Goal: Information Seeking & Learning: Learn about a topic

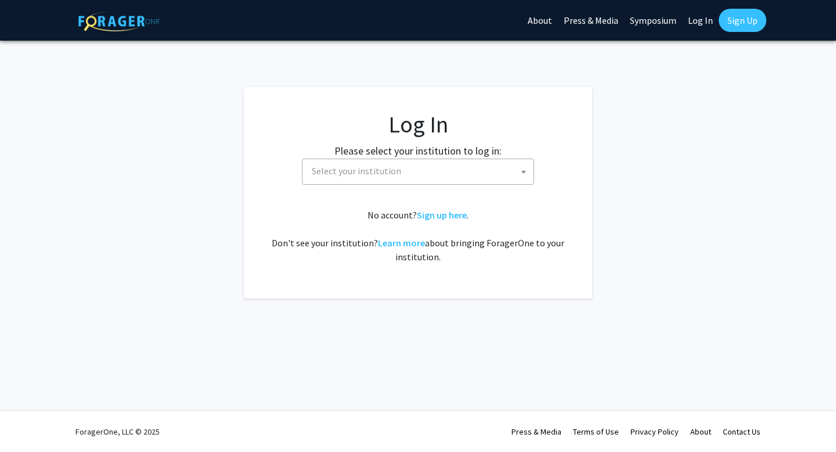
select select
click at [347, 166] on span "Select your institution" at bounding box center [356, 171] width 89 height 12
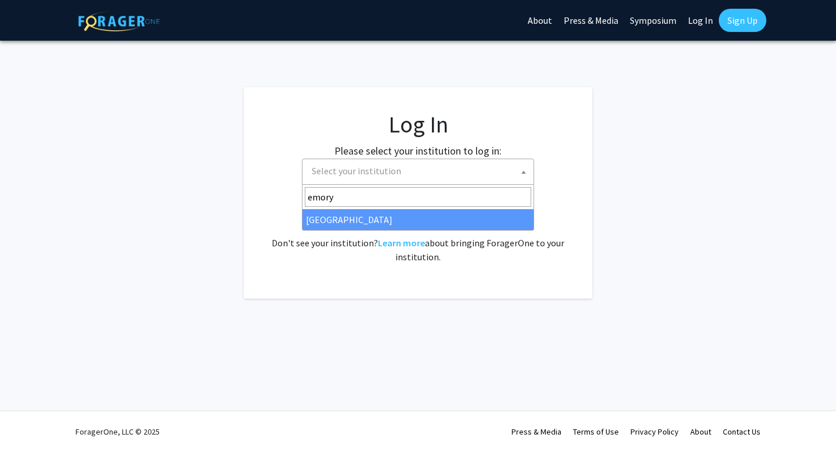
type input "emory"
select select "12"
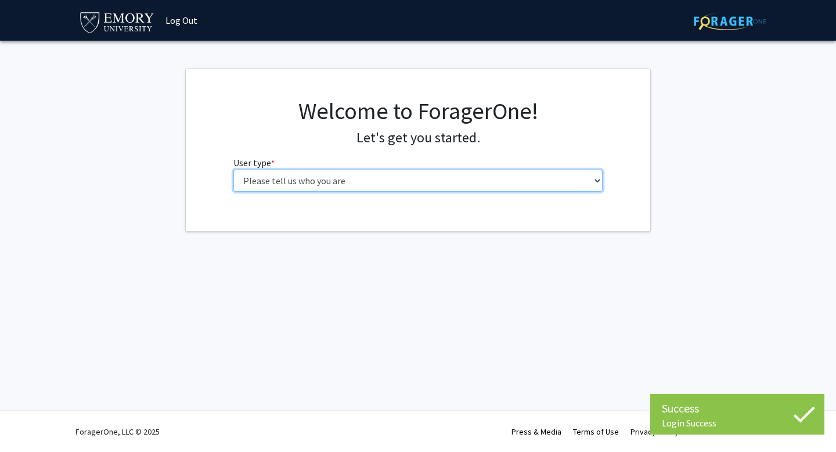
click at [484, 189] on select "Please tell us who you are Undergraduate Student Master's Student Doctoral Cand…" at bounding box center [418, 181] width 370 height 22
select select "1: undergrad"
click at [233, 170] on select "Please tell us who you are Undergraduate Student Master's Student Doctoral Cand…" at bounding box center [418, 181] width 370 height 22
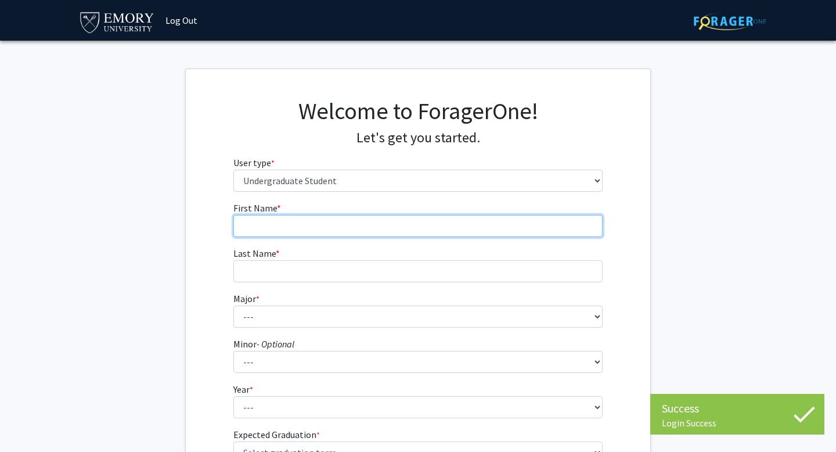
click at [497, 227] on input "First Name * required" at bounding box center [418, 226] width 370 height 22
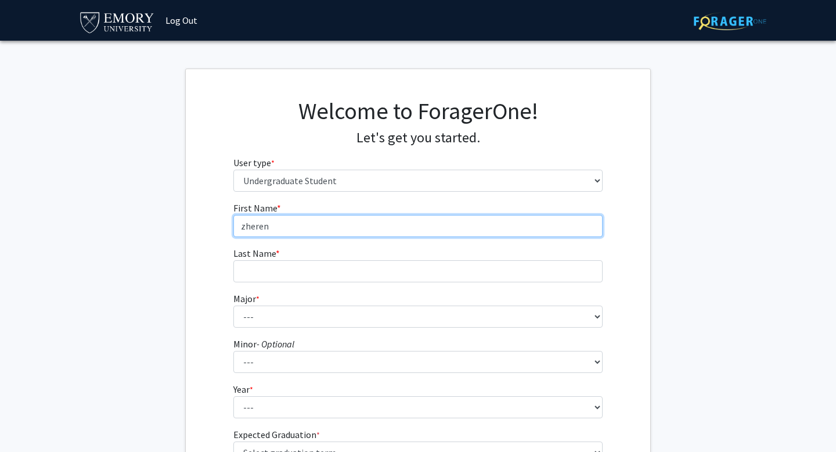
type input "zheren"
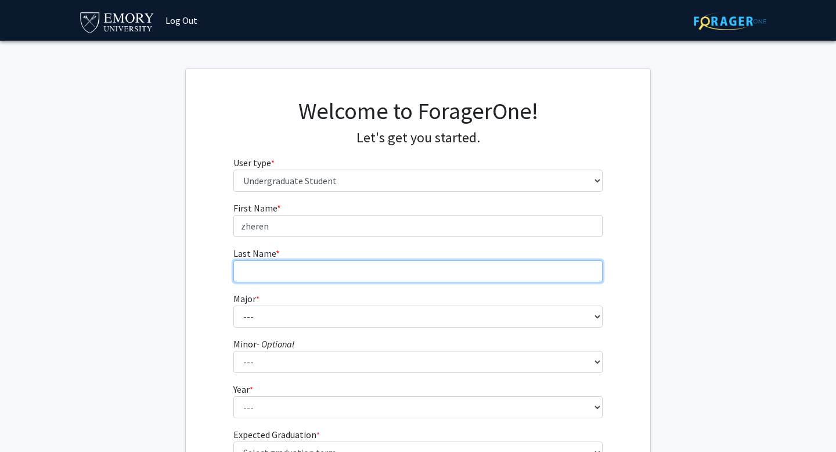
click at [444, 273] on input "Last Name * required" at bounding box center [418, 271] width 370 height 22
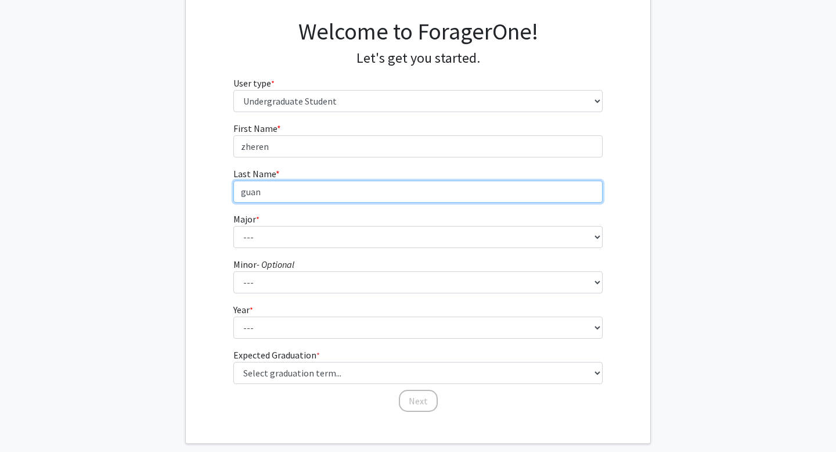
scroll to position [91, 0]
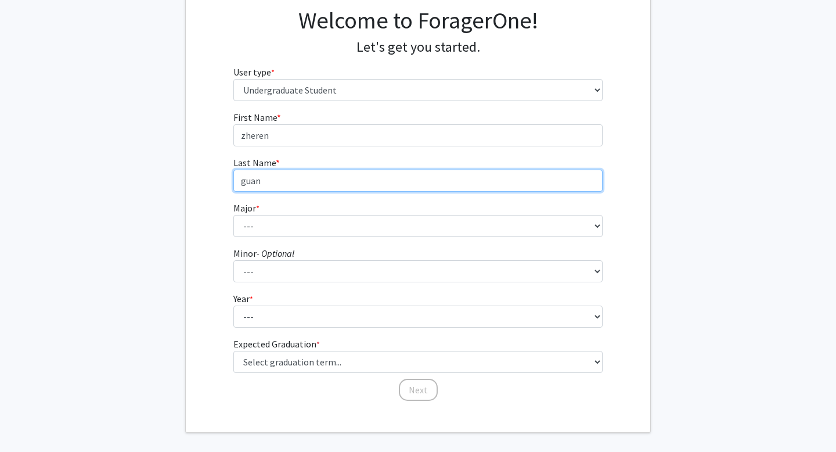
type input "guan"
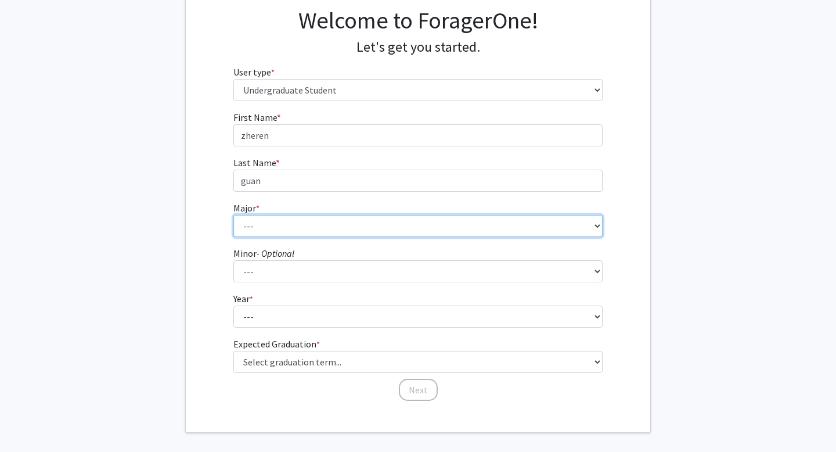
click at [338, 230] on select "--- Accounting African American Studies African Studies American Studies Analyt…" at bounding box center [418, 226] width 370 height 22
click at [233, 215] on select "--- Accounting African American Studies African Studies American Studies Analyt…" at bounding box center [418, 226] width 370 height 22
click at [334, 233] on select "--- Accounting African American Studies African Studies American Studies Analyt…" at bounding box center [418, 226] width 370 height 22
select select "12: 973"
click at [233, 215] on select "--- Accounting African American Studies African Studies American Studies Analyt…" at bounding box center [418, 226] width 370 height 22
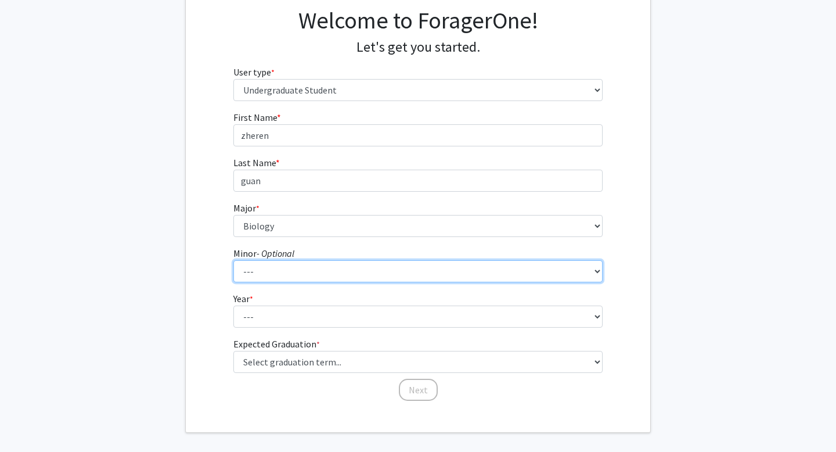
click at [312, 268] on select "--- African American Studies African Studies American Studies Ancient Mediterra…" at bounding box center [418, 271] width 370 height 22
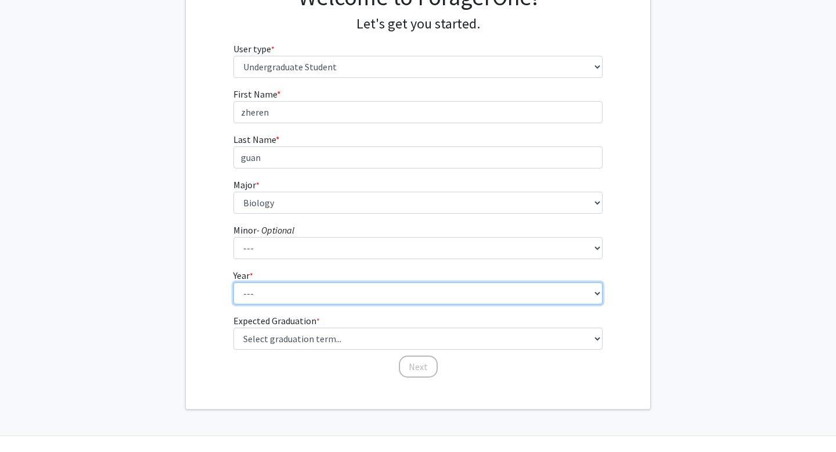
click at [262, 291] on select "--- First-year Sophomore Junior Senior Postbaccalaureate Certificate" at bounding box center [418, 293] width 370 height 22
select select "2: sophomore"
click at [233, 282] on select "--- First-year Sophomore Junior Senior Postbaccalaureate Certificate" at bounding box center [418, 293] width 370 height 22
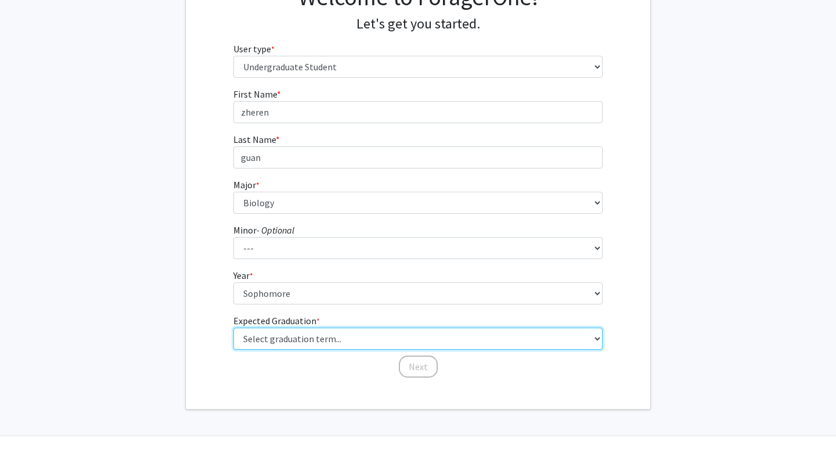
click at [264, 338] on select "Select graduation term... Spring 2025 Summer 2025 Fall 2025 Winter 2025 Spring …" at bounding box center [418, 338] width 370 height 22
select select "14: summer_2028"
click at [233, 327] on select "Select graduation term... Spring 2025 Summer 2025 Fall 2025 Winter 2025 Spring …" at bounding box center [418, 338] width 370 height 22
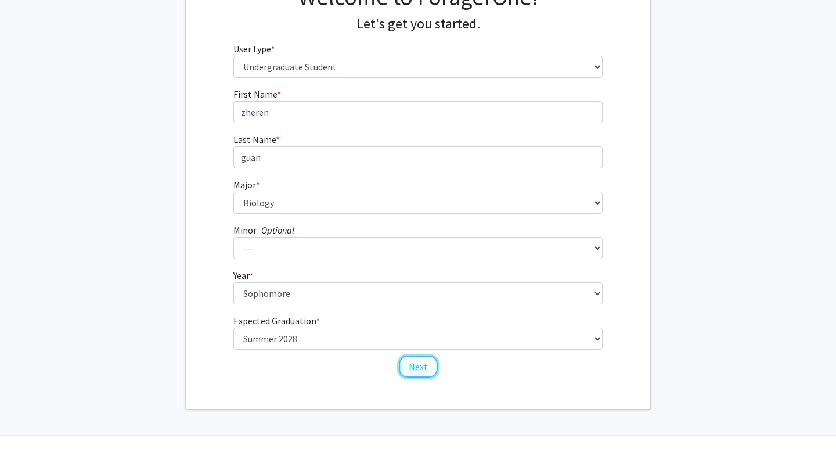
click at [424, 371] on button "Next" at bounding box center [418, 366] width 39 height 22
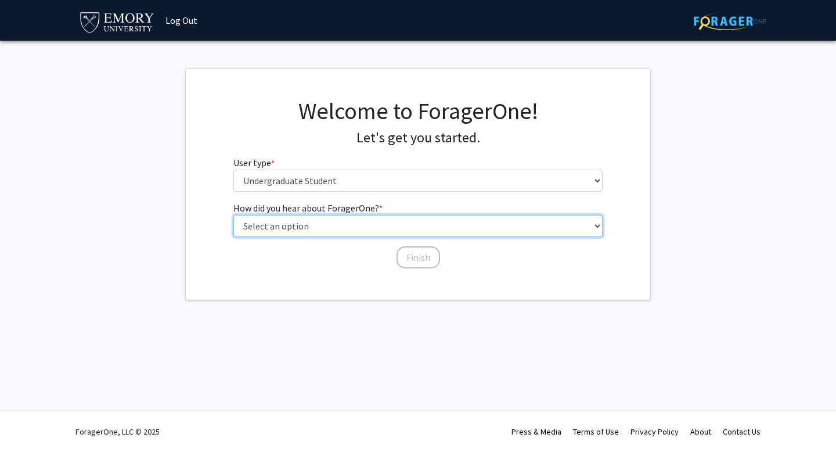
click at [444, 232] on select "Select an option Peer/student recommendation Faculty/staff recommendation Unive…" at bounding box center [418, 226] width 370 height 22
select select "3: university_website"
click at [233, 215] on select "Select an option Peer/student recommendation Faculty/staff recommendation Unive…" at bounding box center [418, 226] width 370 height 22
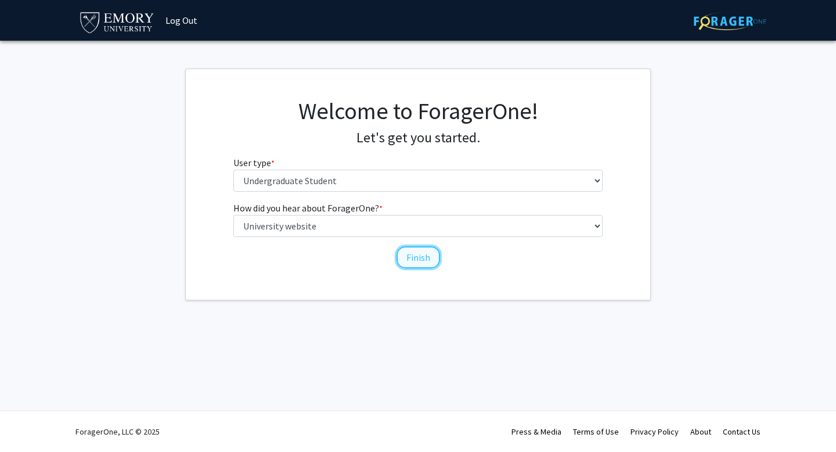
click at [415, 261] on button "Finish" at bounding box center [419, 257] width 44 height 22
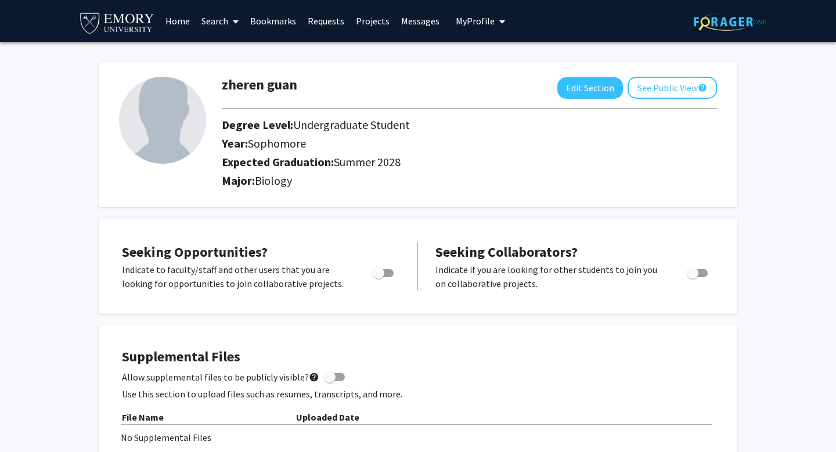
click at [216, 23] on link "Search" at bounding box center [220, 21] width 49 height 41
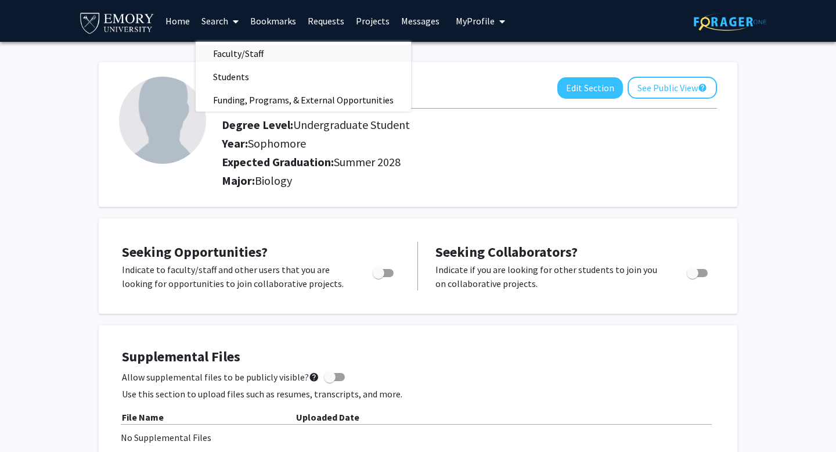
click at [216, 62] on span "Faculty/Staff" at bounding box center [238, 53] width 85 height 23
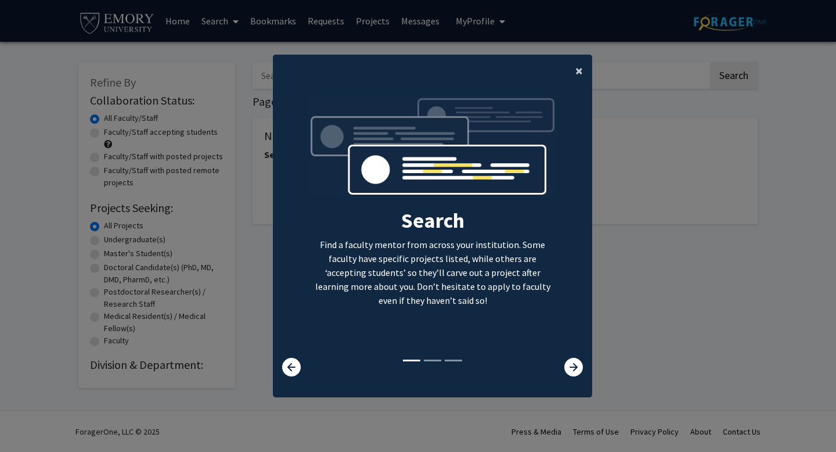
click at [575, 71] on button "×" at bounding box center [579, 71] width 26 height 33
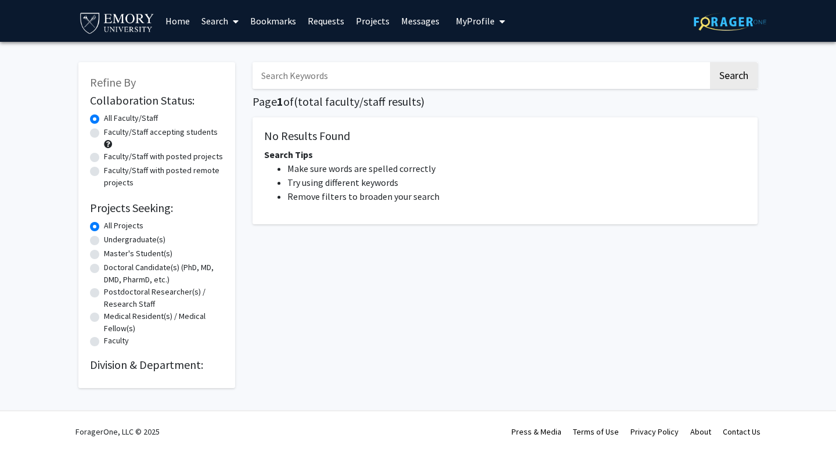
click at [143, 240] on label "Undergraduate(s)" at bounding box center [135, 239] width 62 height 12
click at [111, 240] on input "Undergraduate(s)" at bounding box center [108, 237] width 8 height 8
radio input "true"
click at [732, 76] on button "Search" at bounding box center [734, 75] width 48 height 27
radio input "true"
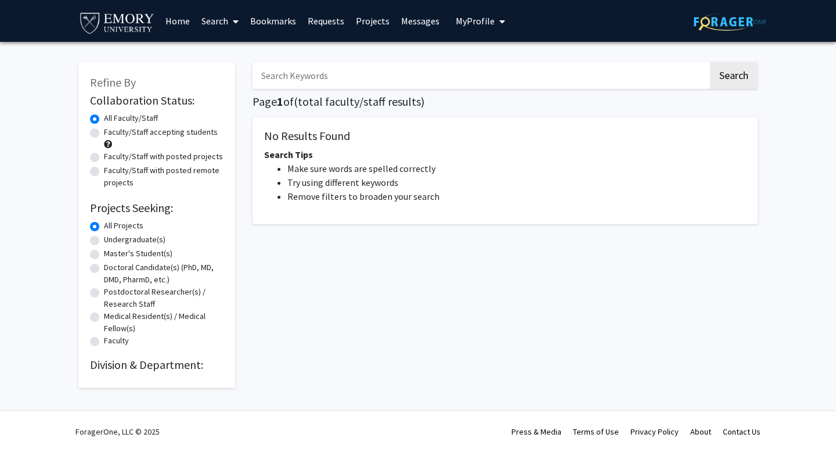
click at [179, 19] on link "Home" at bounding box center [178, 21] width 36 height 41
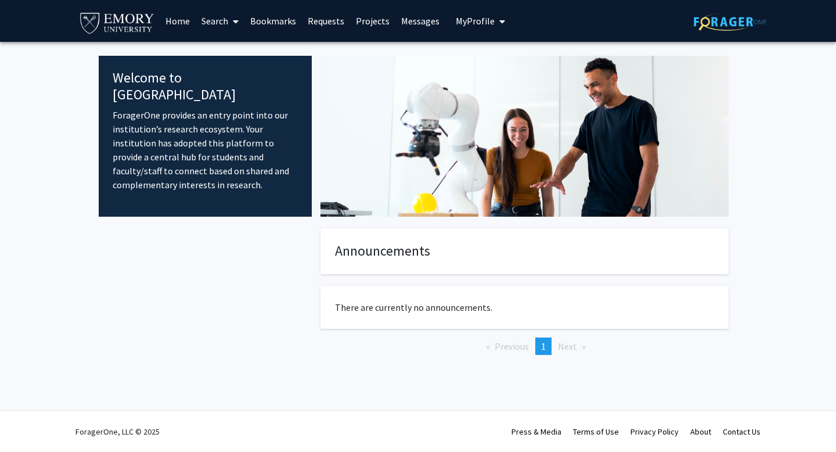
click at [368, 20] on link "Projects" at bounding box center [372, 21] width 45 height 41
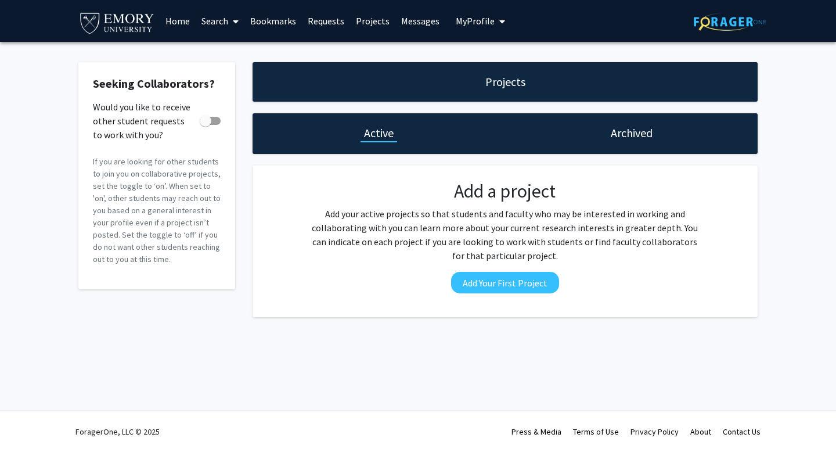
click at [329, 21] on link "Requests" at bounding box center [326, 21] width 48 height 41
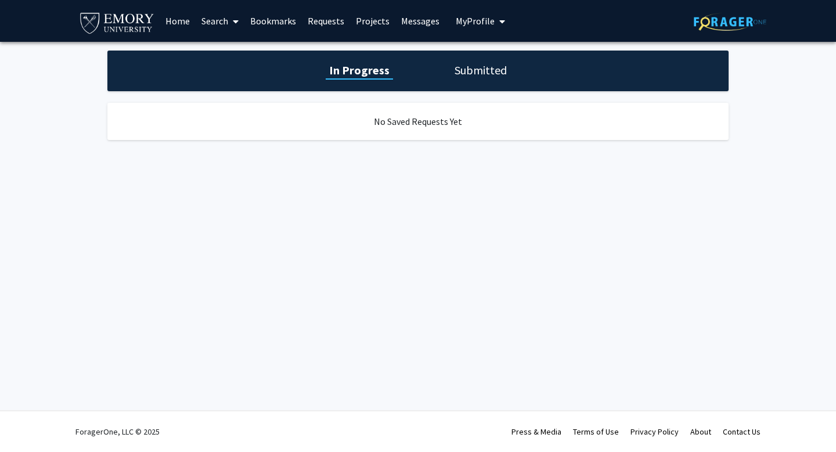
click at [275, 30] on link "Bookmarks" at bounding box center [272, 21] width 57 height 41
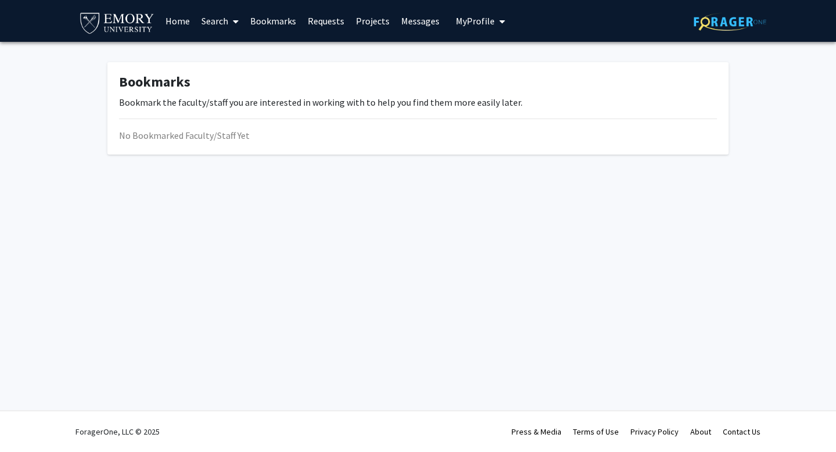
click at [228, 19] on link "Search" at bounding box center [220, 21] width 49 height 41
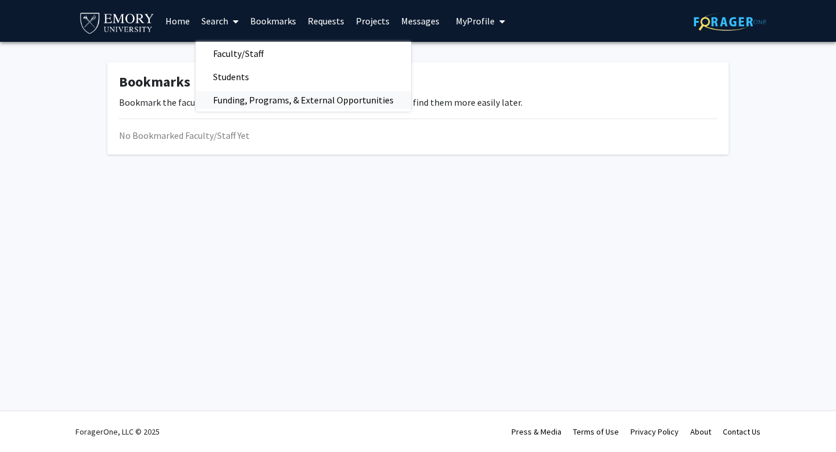
click at [237, 98] on span "Funding, Programs, & External Opportunities" at bounding box center [303, 99] width 215 height 23
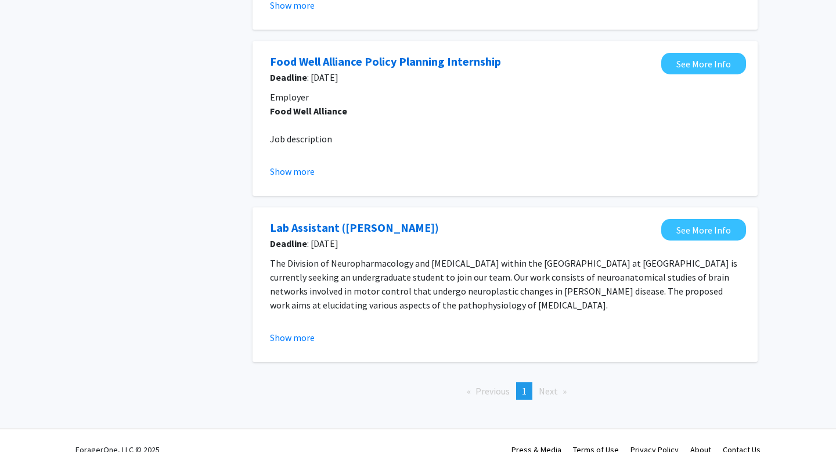
scroll to position [582, 0]
click at [688, 232] on link "See More Info" at bounding box center [703, 228] width 85 height 21
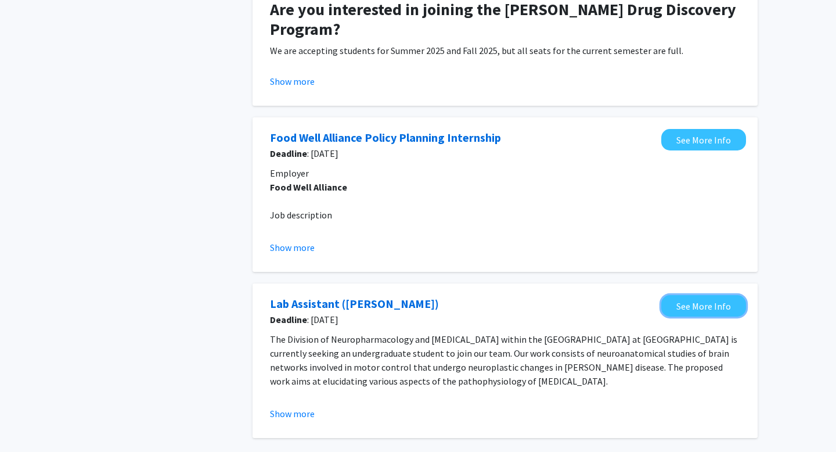
scroll to position [600, 0]
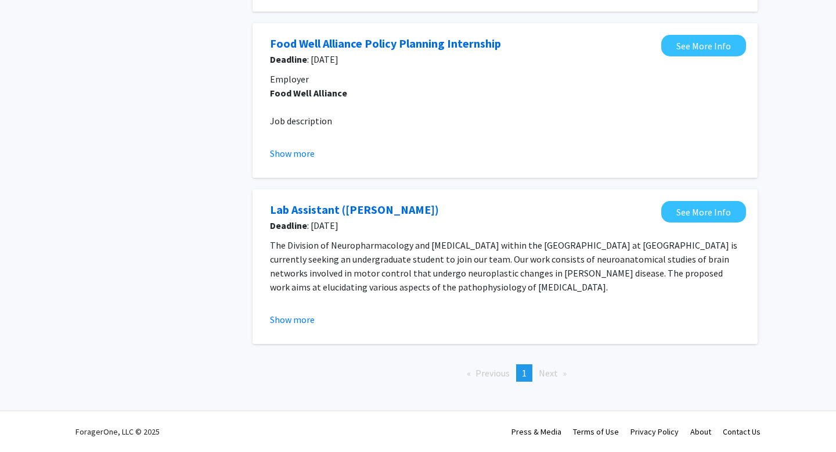
click at [515, 275] on p "The Division of Neuropharmacology and Neurological Disorders within the Emory N…" at bounding box center [505, 266] width 470 height 56
click at [684, 207] on link "See More Info" at bounding box center [703, 211] width 85 height 21
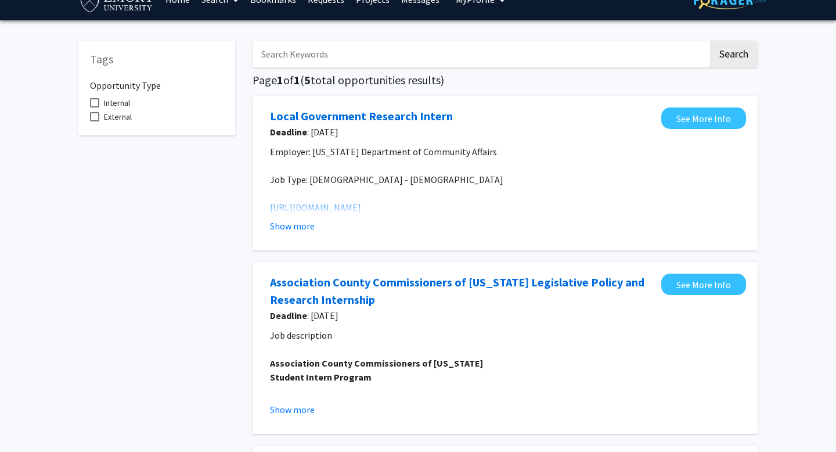
scroll to position [0, 0]
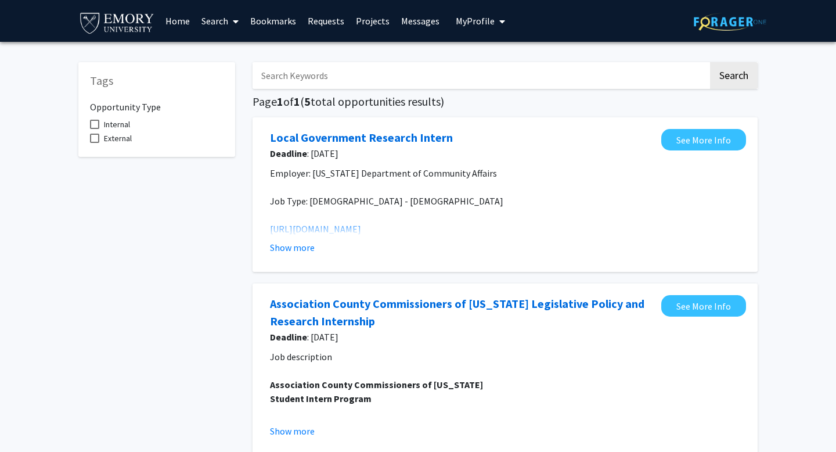
click at [218, 28] on link "Search" at bounding box center [220, 21] width 49 height 41
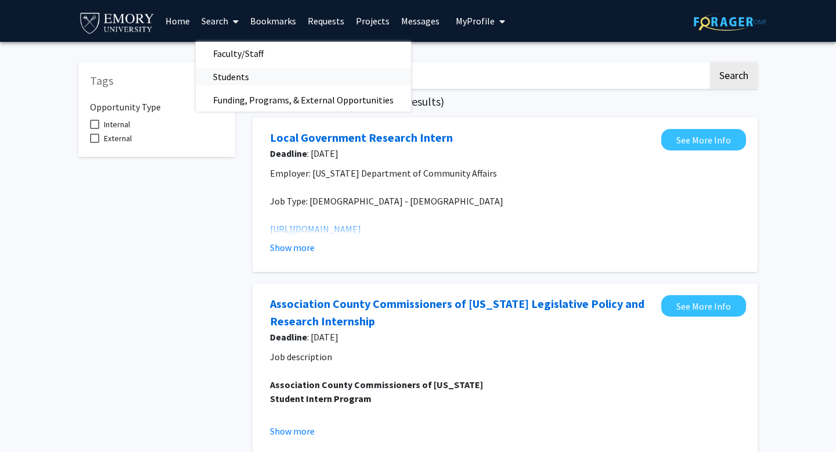
click at [225, 74] on span "Students" at bounding box center [231, 76] width 71 height 23
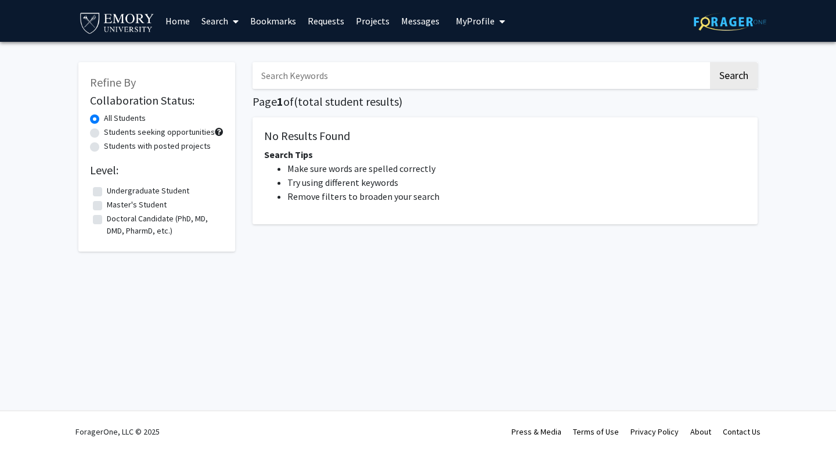
click at [216, 23] on link "Search" at bounding box center [220, 21] width 49 height 41
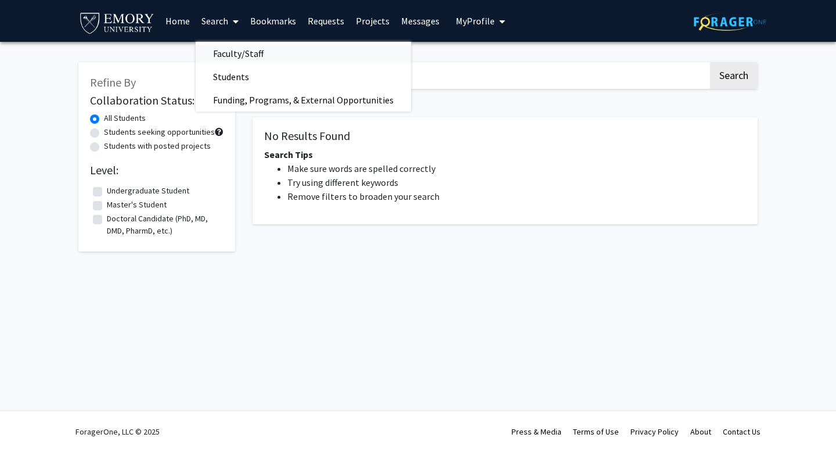
click at [217, 55] on span "Faculty/Staff" at bounding box center [238, 53] width 85 height 23
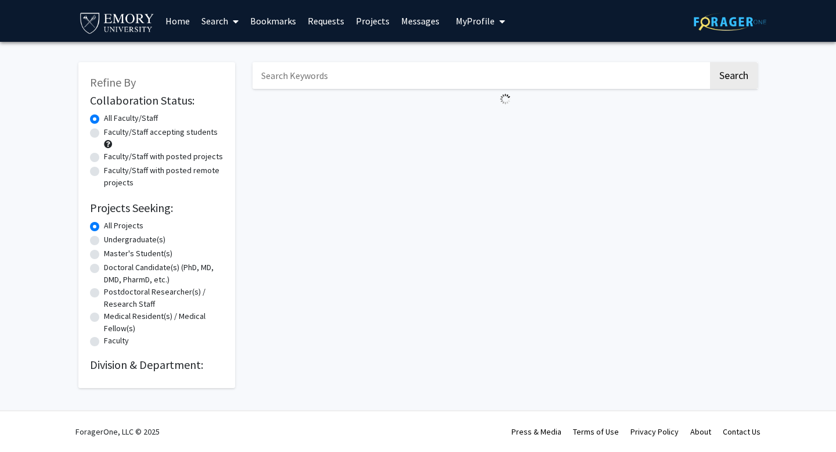
click at [121, 237] on label "Undergraduate(s)" at bounding box center [135, 239] width 62 height 12
click at [111, 237] on input "Undergraduate(s)" at bounding box center [108, 237] width 8 height 8
radio input "true"
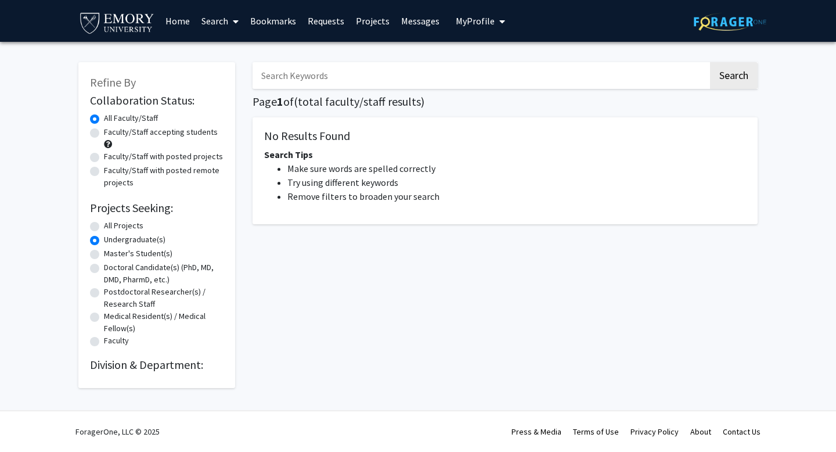
click at [366, 70] on input "Search Keywords" at bounding box center [481, 75] width 456 height 27
type input "lab"
click at [710, 62] on button "Search" at bounding box center [734, 75] width 48 height 27
radio input "true"
click at [116, 223] on label "All Projects" at bounding box center [123, 225] width 39 height 12
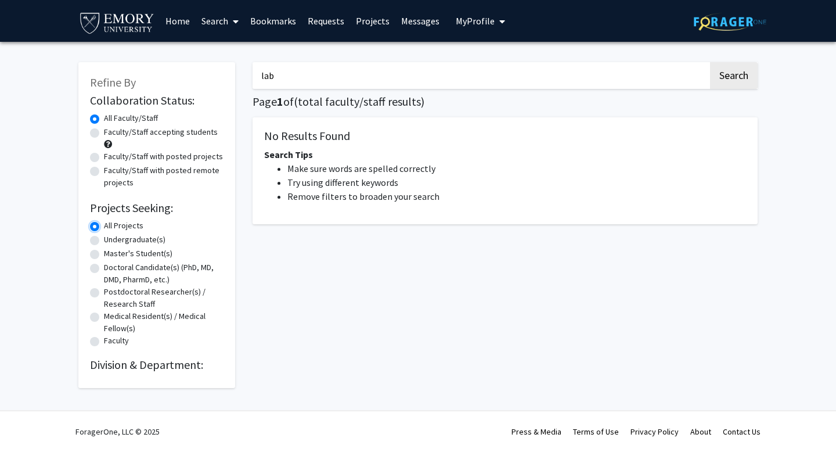
click at [111, 223] on input "All Projects" at bounding box center [108, 223] width 8 height 8
click at [113, 241] on label "Undergraduate(s)" at bounding box center [135, 239] width 62 height 12
click at [111, 241] on input "Undergraduate(s)" at bounding box center [108, 237] width 8 height 8
radio input "true"
click at [730, 76] on button "Search" at bounding box center [734, 75] width 48 height 27
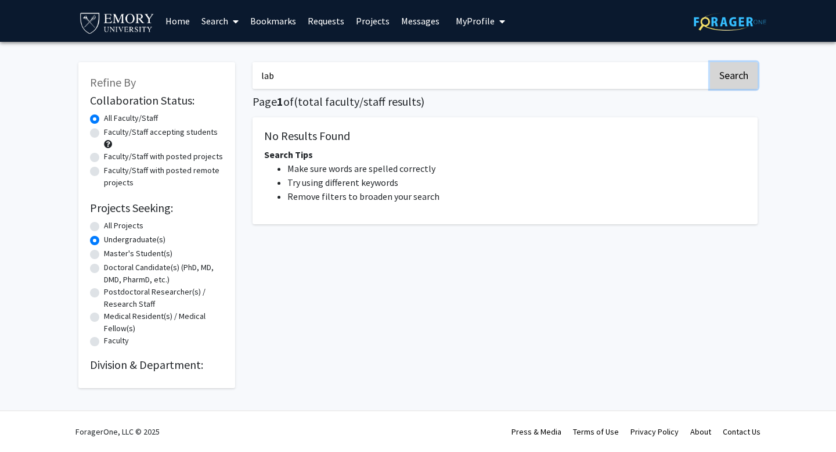
radio input "true"
click at [614, 64] on input "lab" at bounding box center [481, 75] width 456 height 27
click at [614, 66] on input "lab" at bounding box center [481, 75] width 456 height 27
click at [612, 67] on input "lab" at bounding box center [481, 75] width 456 height 27
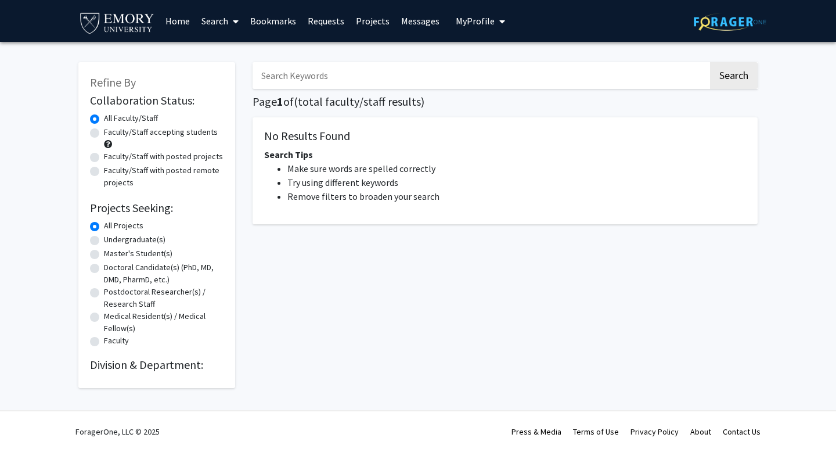
click at [104, 240] on label "Undergraduate(s)" at bounding box center [135, 239] width 62 height 12
click at [104, 240] on input "Undergraduate(s)" at bounding box center [108, 237] width 8 height 8
radio input "true"
click at [744, 80] on button "Search" at bounding box center [734, 75] width 48 height 27
radio input "true"
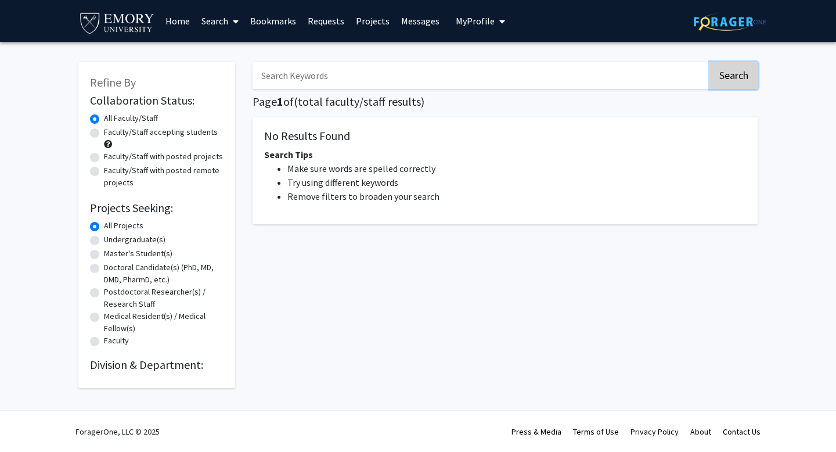
click at [743, 79] on button "Search" at bounding box center [734, 75] width 48 height 27
click at [147, 132] on label "Faculty/Staff accepting students" at bounding box center [161, 132] width 114 height 12
click at [111, 132] on input "Faculty/Staff accepting students" at bounding box center [108, 130] width 8 height 8
radio input "true"
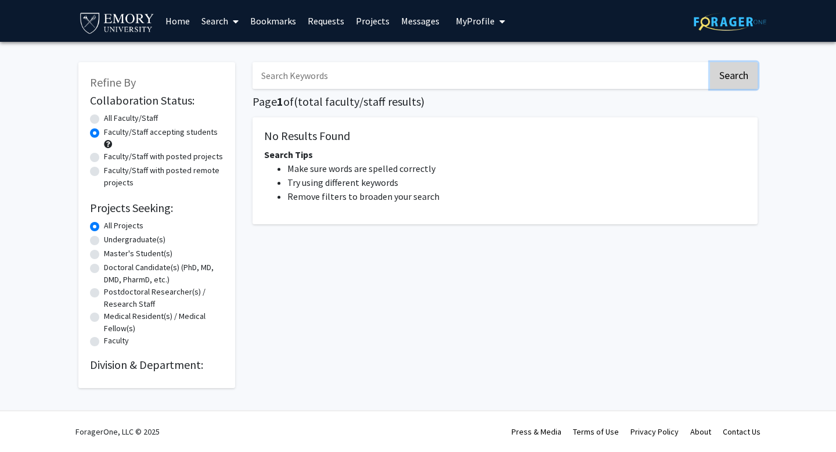
click at [737, 80] on button "Search" at bounding box center [734, 75] width 48 height 27
radio input "true"
click at [737, 80] on button "Search" at bounding box center [734, 75] width 48 height 27
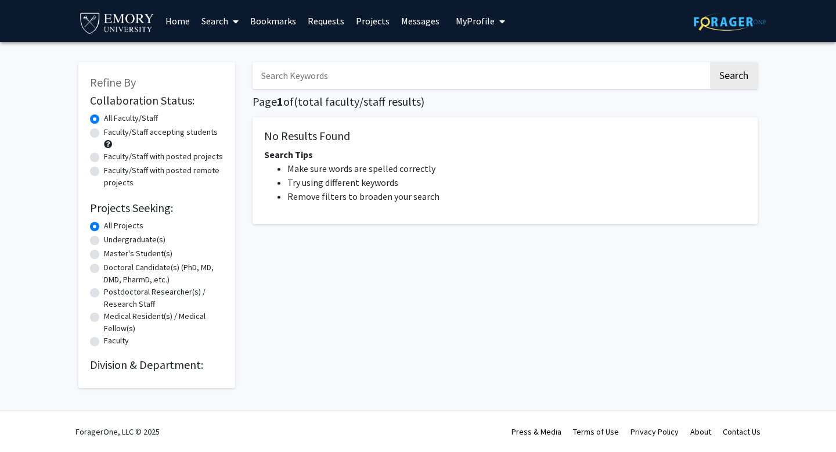
click at [501, 21] on button "My Profile" at bounding box center [480, 21] width 56 height 42
